Goal: Task Accomplishment & Management: Manage account settings

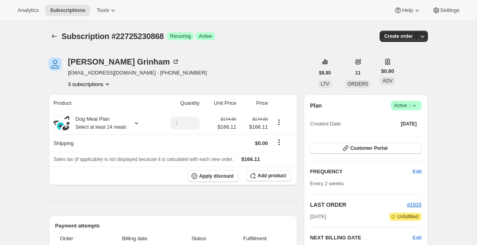
click at [265, 40] on div "Subscription #22725230868 Success Recurring Success Active" at bounding box center [176, 36] width 231 height 11
click at [171, 58] on icon at bounding box center [175, 62] width 8 height 8
click at [139, 123] on icon at bounding box center [136, 123] width 8 height 8
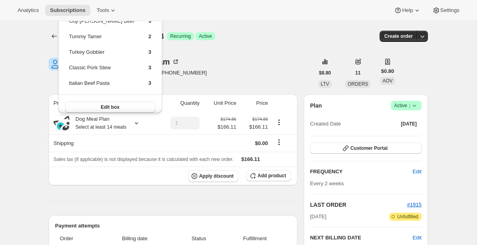
click at [185, 80] on div "[PERSON_NAME] [EMAIL_ADDRESS][DOMAIN_NAME] · [PHONE_NUMBER] 3 subscriptions" at bounding box center [181, 73] width 265 height 30
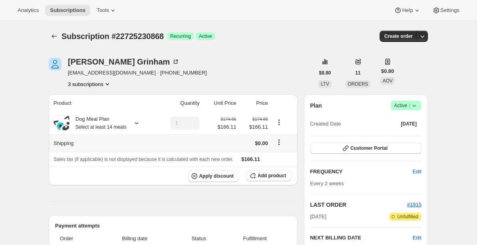
click at [280, 144] on icon "Shipping actions" at bounding box center [279, 142] width 8 height 8
click at [273, 158] on span "Edit shipping rate" at bounding box center [278, 158] width 40 height 6
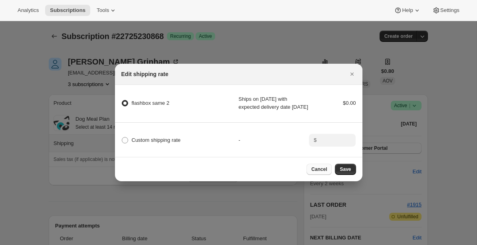
click at [320, 173] on span "Cancel" at bounding box center [319, 169] width 16 height 6
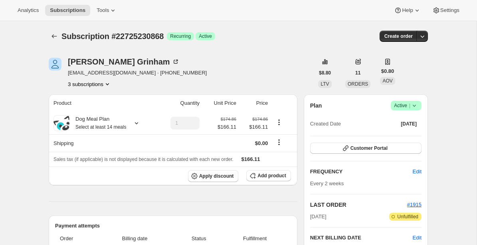
click at [148, 195] on div "Product Quantity Unit Price Price Dog Meal Plan Select at least 14 meals 1 $174…" at bounding box center [173, 227] width 248 height 265
click at [151, 39] on span "Subscription #22725230868" at bounding box center [112, 36] width 102 height 9
copy span "22725230868"
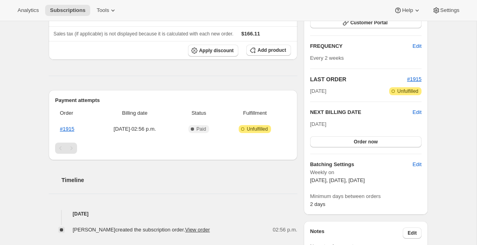
scroll to position [128, 0]
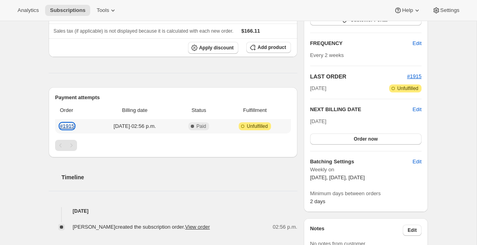
click at [69, 126] on link "#1915" at bounding box center [67, 126] width 14 height 6
